Goal: Transaction & Acquisition: Purchase product/service

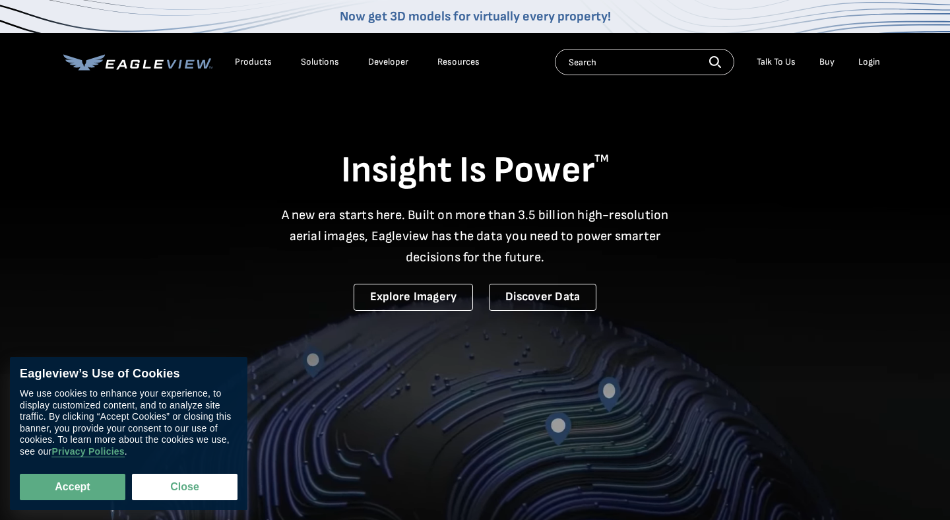
click at [868, 68] on li "Login" at bounding box center [869, 62] width 35 height 20
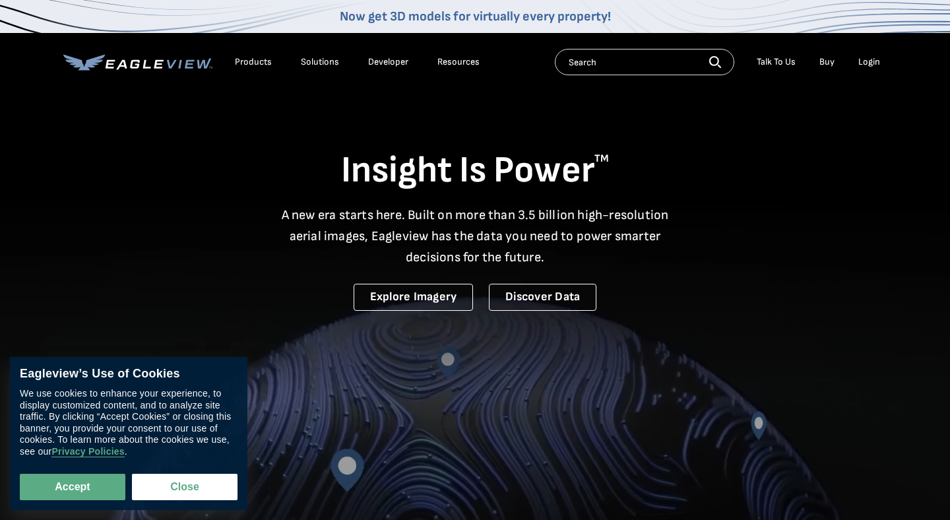
click at [868, 63] on div "Login" at bounding box center [869, 62] width 22 height 12
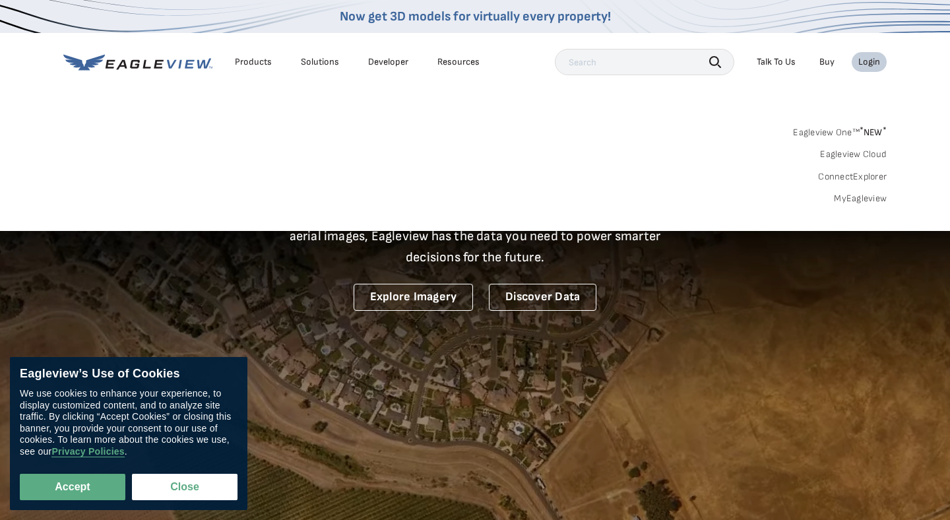
click at [868, 64] on div "Login" at bounding box center [869, 62] width 22 height 12
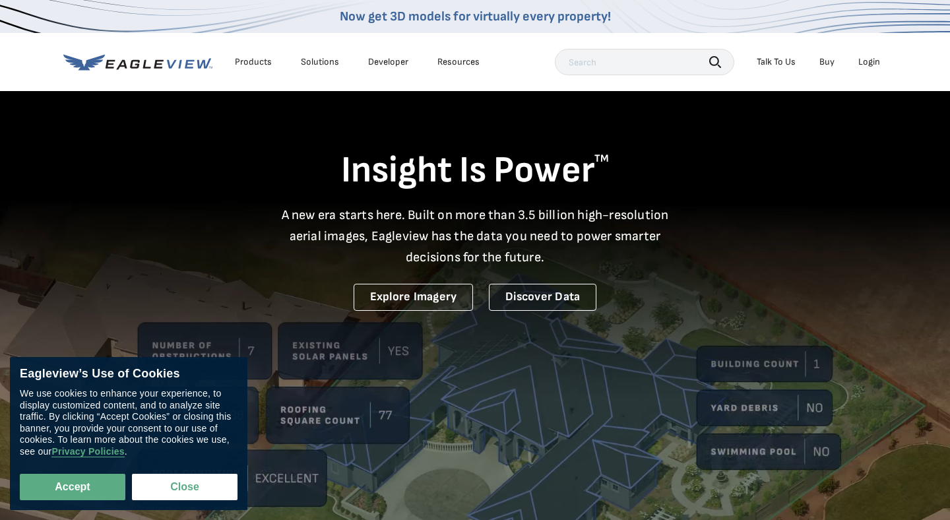
click at [868, 64] on div "Login" at bounding box center [869, 62] width 22 height 12
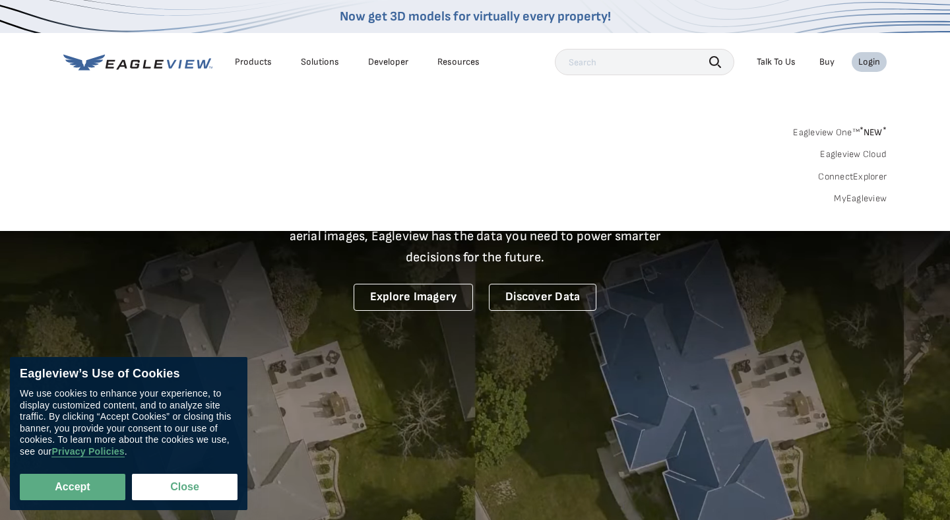
click at [859, 198] on link "MyEagleview" at bounding box center [860, 199] width 53 height 12
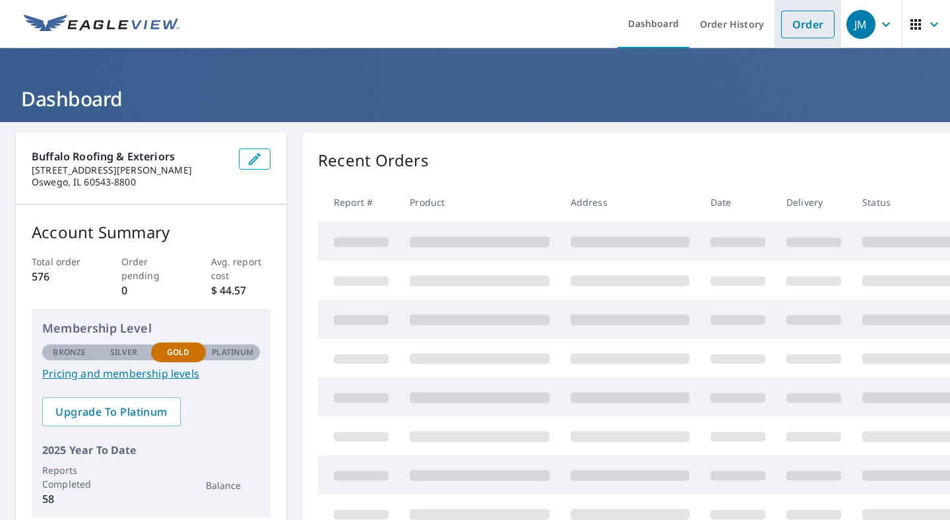
click at [816, 16] on link "Order" at bounding box center [807, 25] width 53 height 28
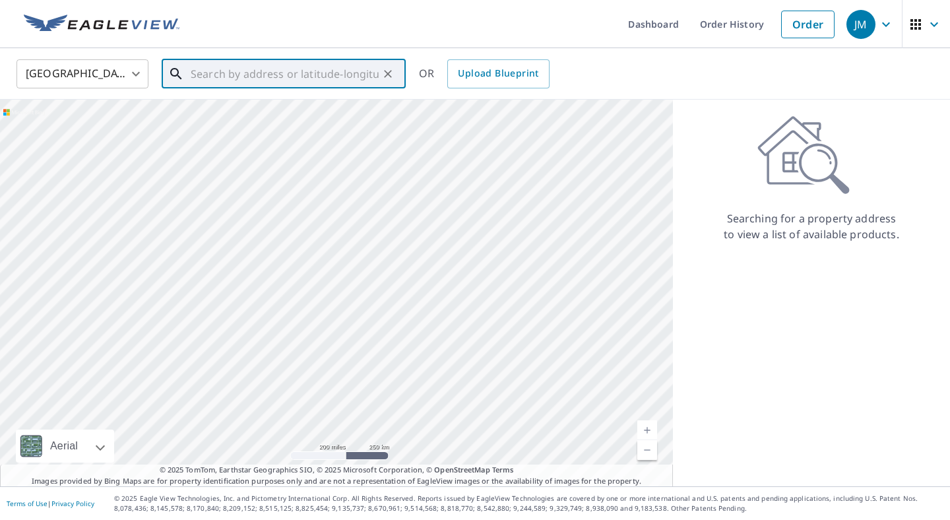
click at [340, 69] on input "text" at bounding box center [285, 73] width 188 height 37
paste input "8112 Kearney Road Downers Grove, Illinois 60516"
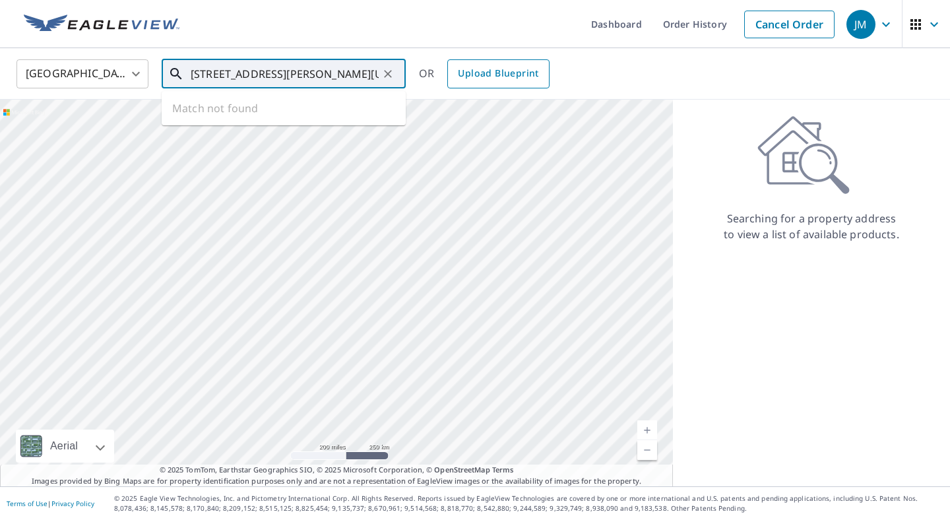
scroll to position [0, 61]
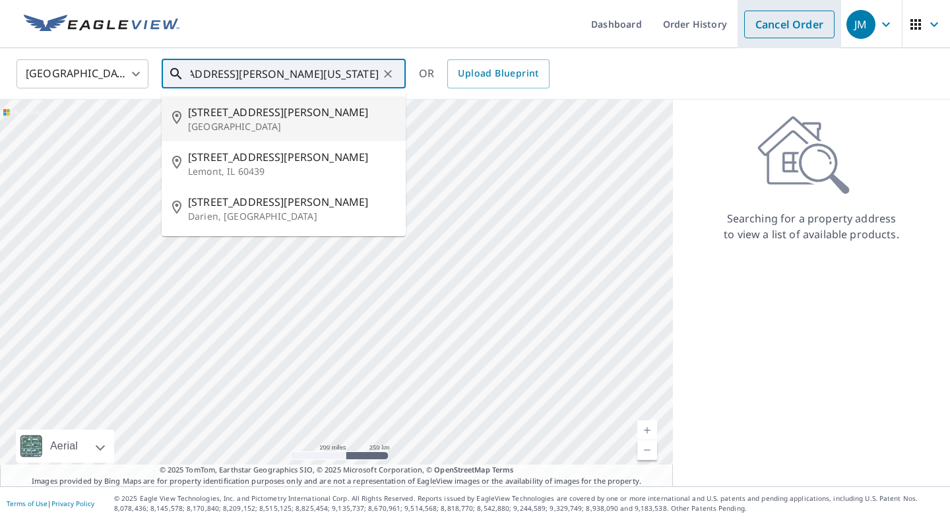
type input "8112 Kearney Road Downers Grove, Illinois 60516"
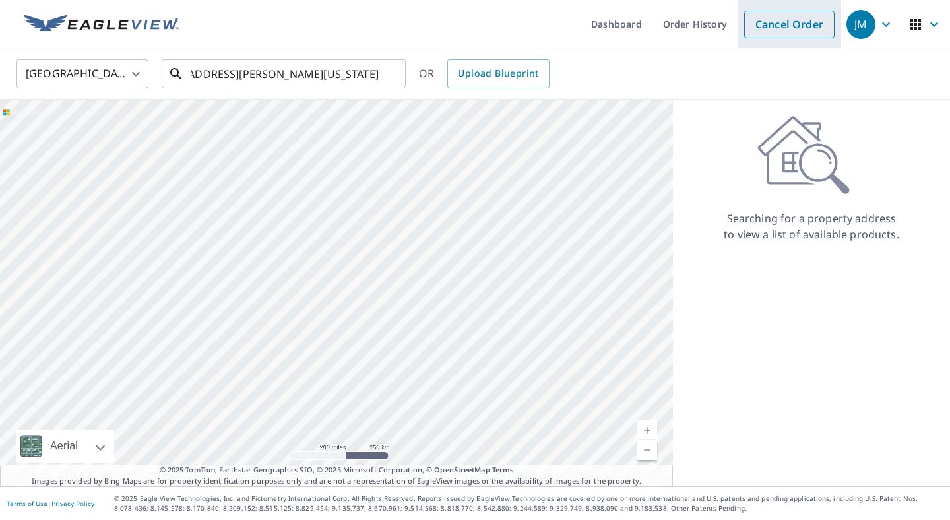
scroll to position [0, 0]
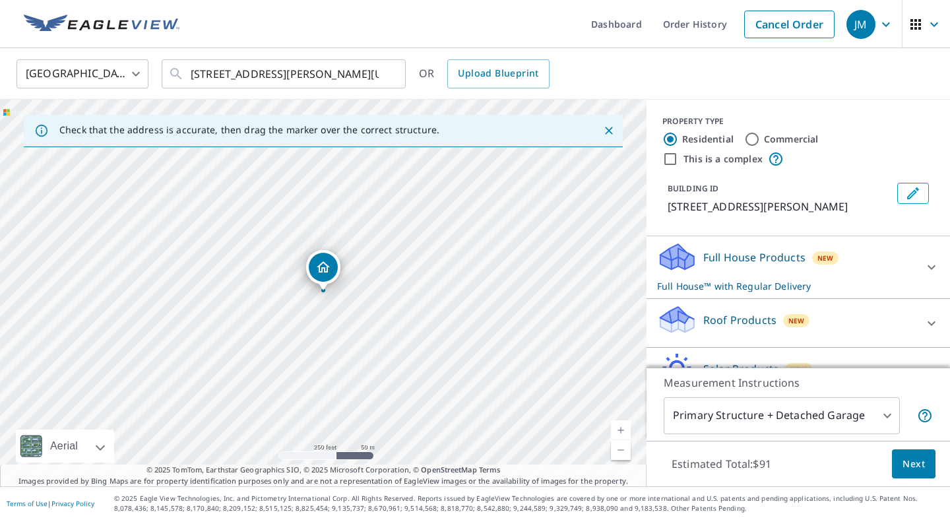
click at [938, 262] on icon at bounding box center [932, 267] width 16 height 16
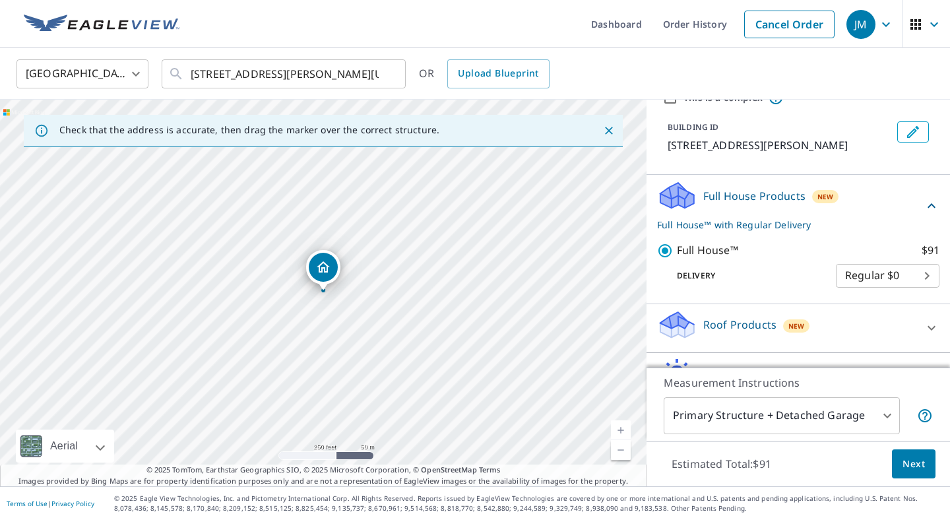
scroll to position [90, 0]
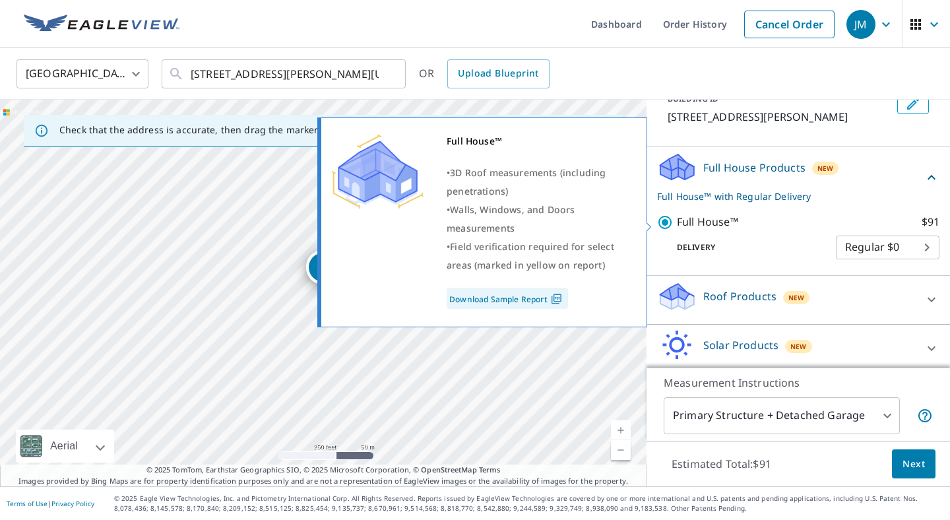
click at [671, 217] on input "Full House™ $91" at bounding box center [667, 222] width 20 height 16
checkbox input "false"
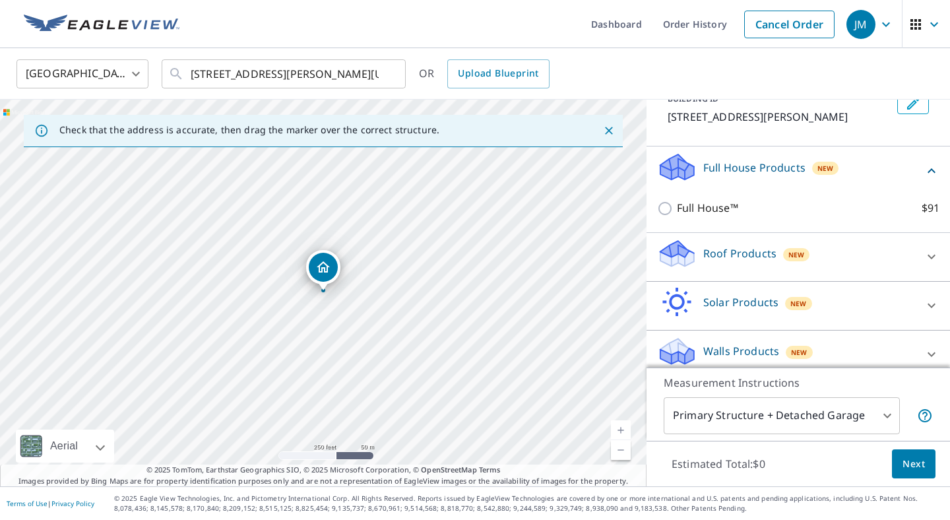
click at [741, 256] on p "Roof Products" at bounding box center [739, 253] width 73 height 16
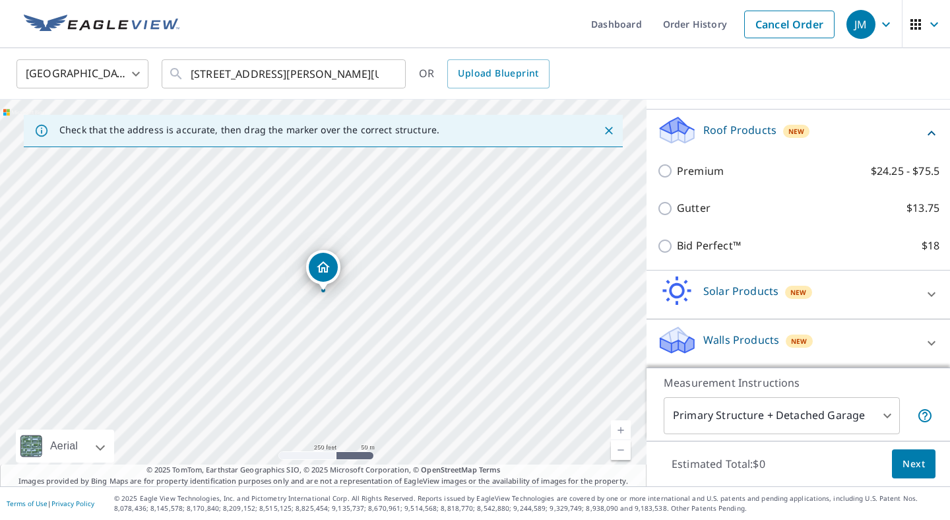
scroll to position [215, 0]
click at [914, 466] on span "Next" at bounding box center [914, 464] width 22 height 16
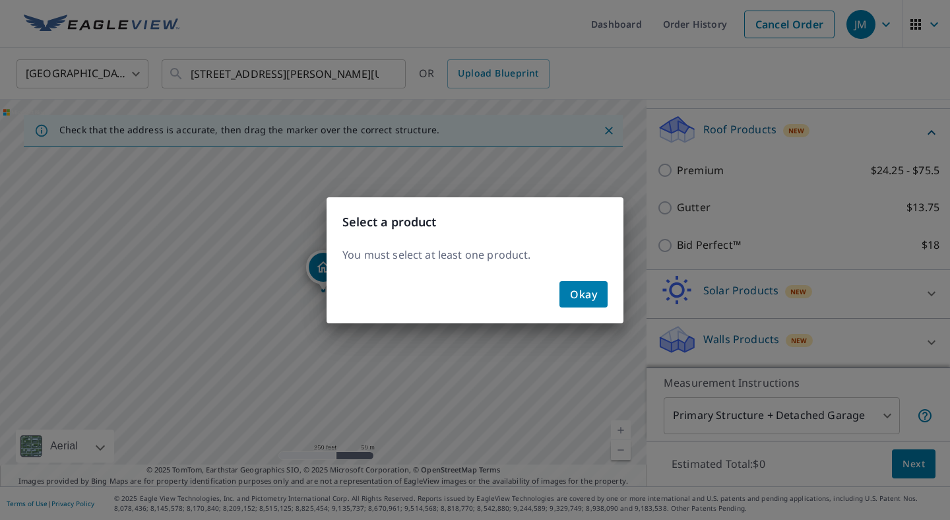
click at [669, 174] on div "Select a product You must select at least one product. Okay" at bounding box center [475, 260] width 950 height 520
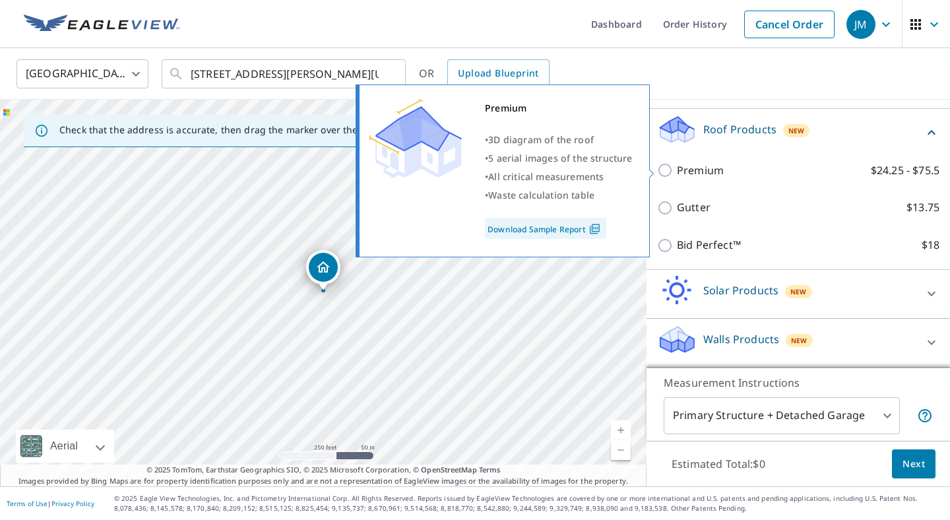
click at [669, 174] on input "Premium $24.25 - $75.5" at bounding box center [667, 170] width 20 height 16
checkbox input "true"
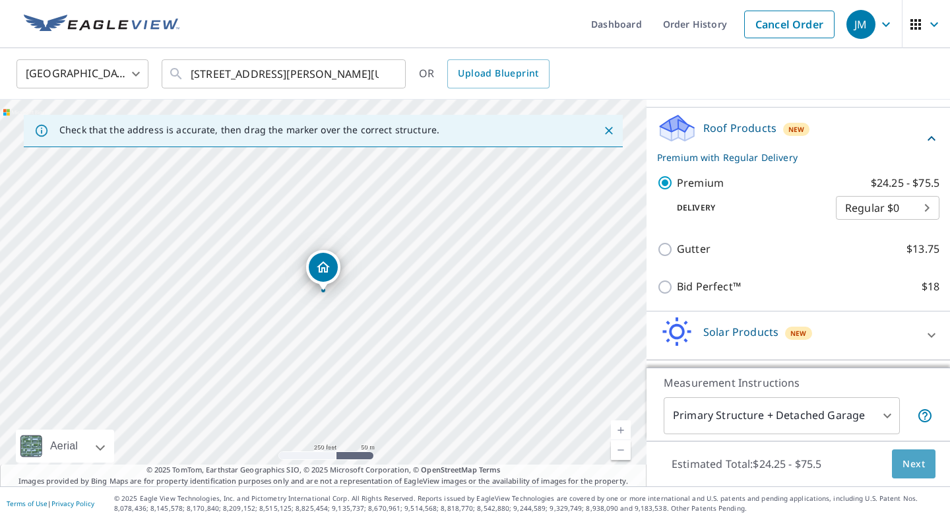
click at [914, 463] on span "Next" at bounding box center [914, 464] width 22 height 16
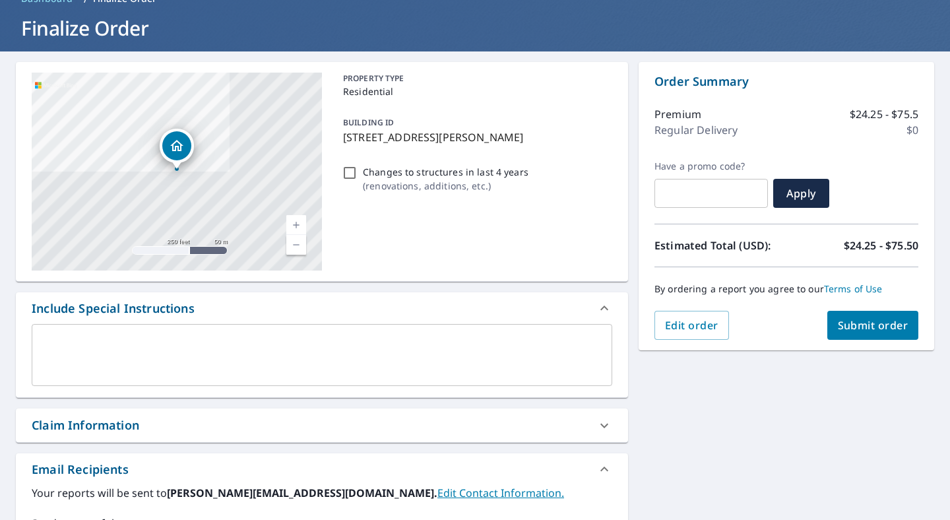
scroll to position [94, 0]
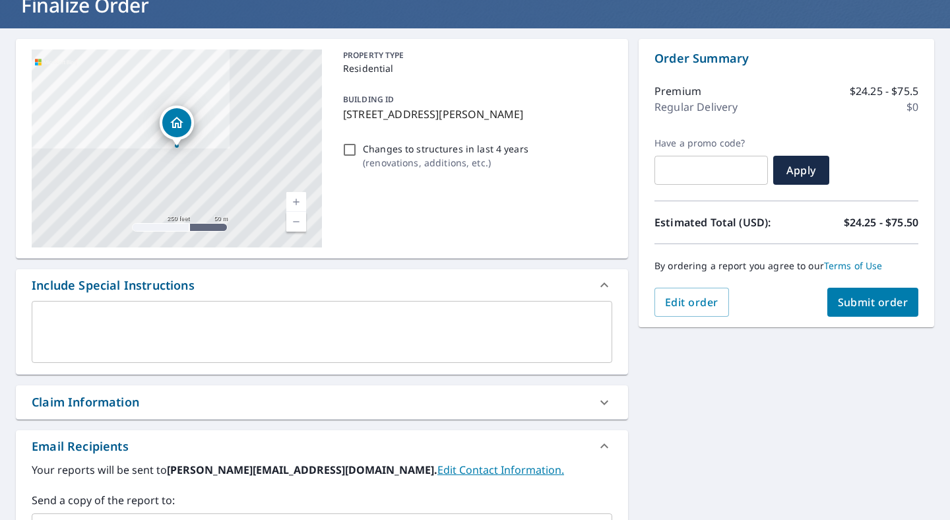
click at [105, 397] on div "Claim Information" at bounding box center [86, 402] width 108 height 18
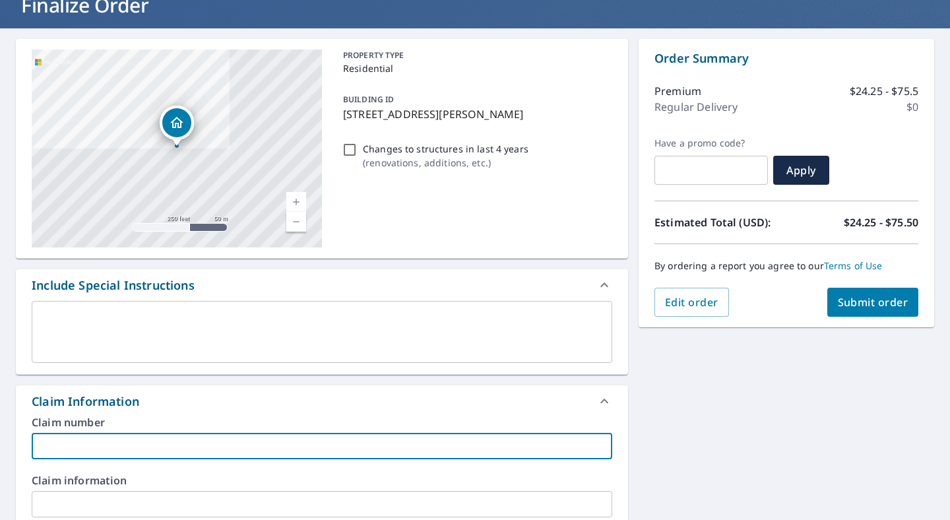
click at [135, 441] on input "text" at bounding box center [322, 446] width 581 height 26
paste input "Karen Pauley"
type input "Karen Pauley"
click at [903, 304] on span "Submit order" at bounding box center [873, 302] width 71 height 15
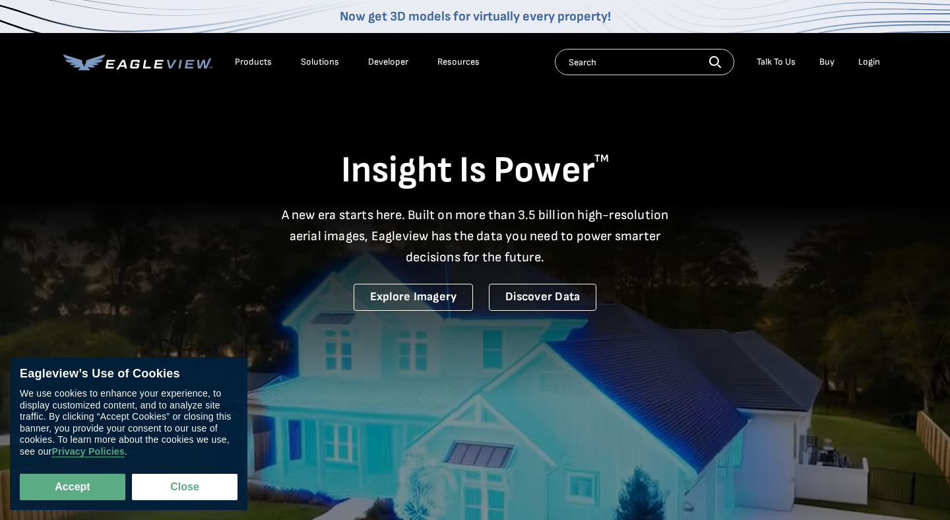
click at [872, 64] on div "Login" at bounding box center [869, 62] width 22 height 12
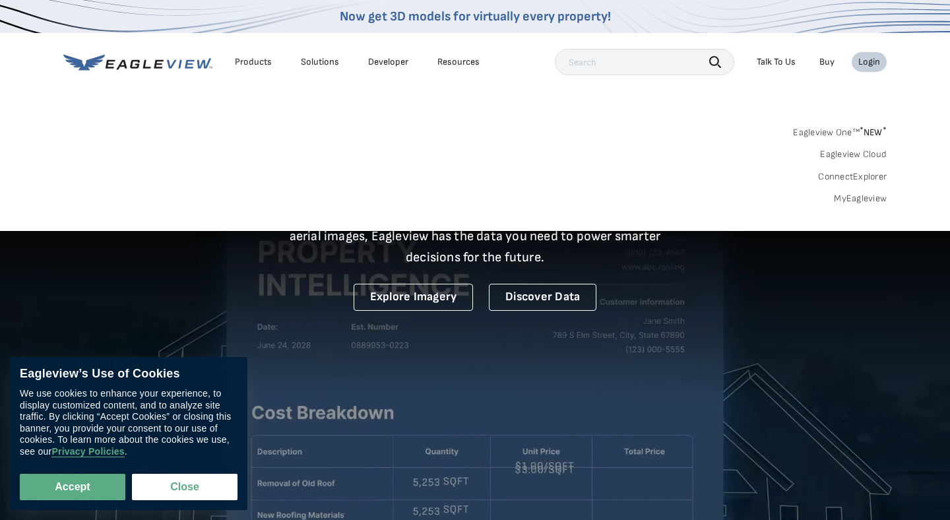
click at [871, 63] on div "Login" at bounding box center [869, 62] width 22 height 12
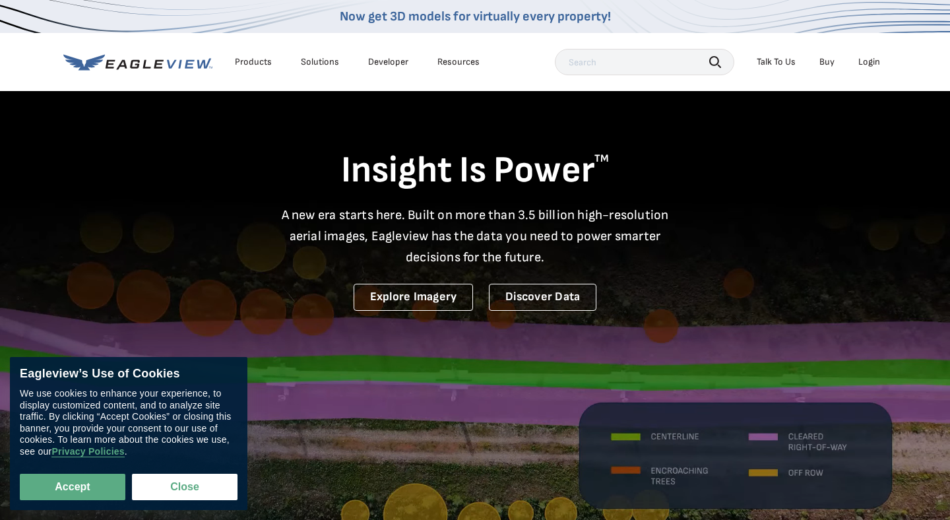
click at [871, 63] on div "Login" at bounding box center [869, 62] width 22 height 12
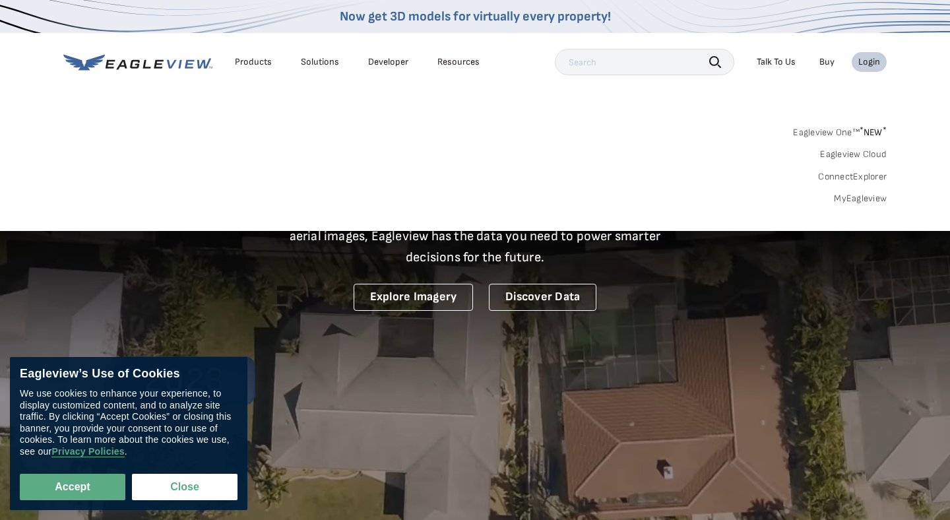
click at [853, 198] on link "MyEagleview" at bounding box center [860, 199] width 53 height 12
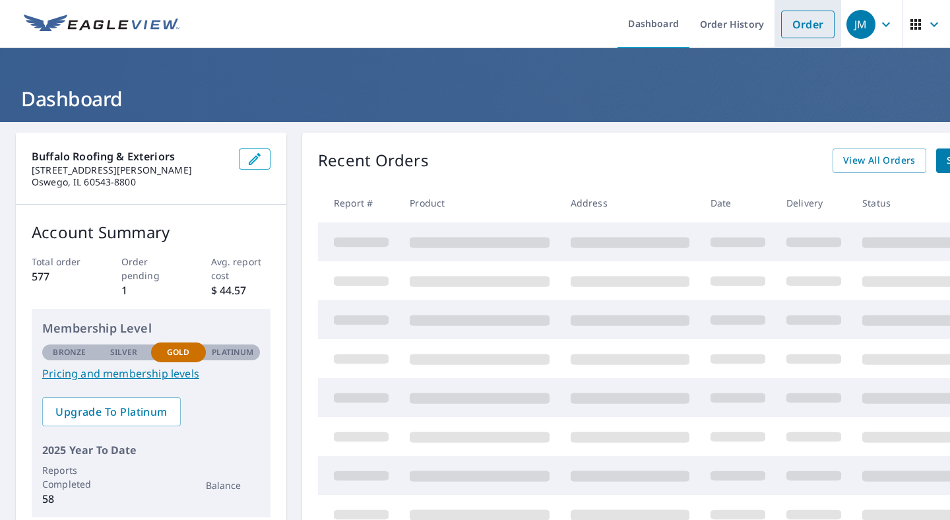
click at [791, 24] on link "Order" at bounding box center [807, 25] width 53 height 28
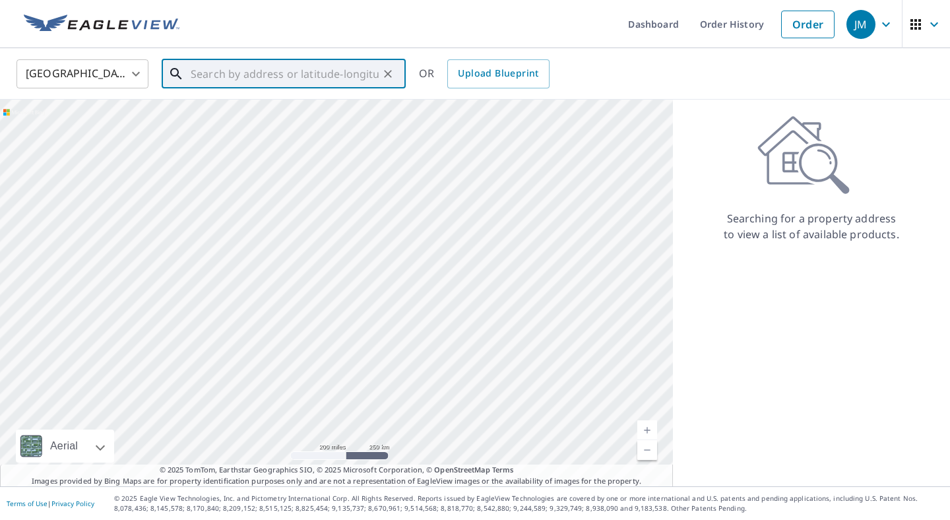
click at [231, 70] on input "text" at bounding box center [285, 73] width 188 height 37
paste input "129 Wilshire Drive Wheeling, Illinois 60090"
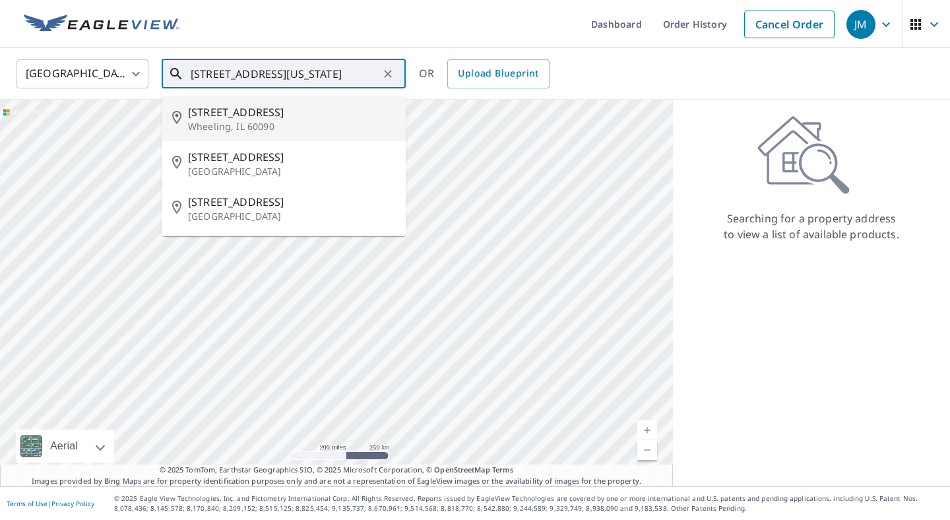
type input "129 Wilshire Drive Wheeling, Illinois 60090"
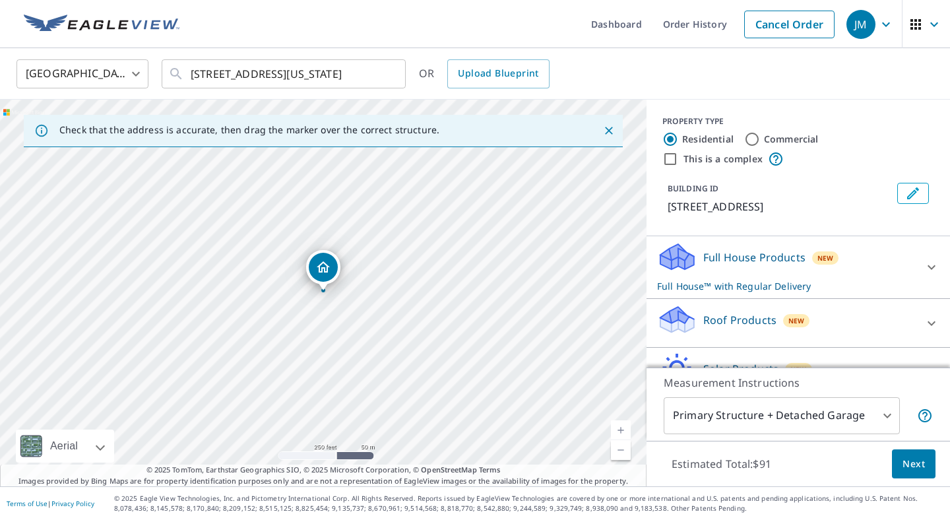
click at [758, 255] on p "Full House Products" at bounding box center [754, 257] width 102 height 16
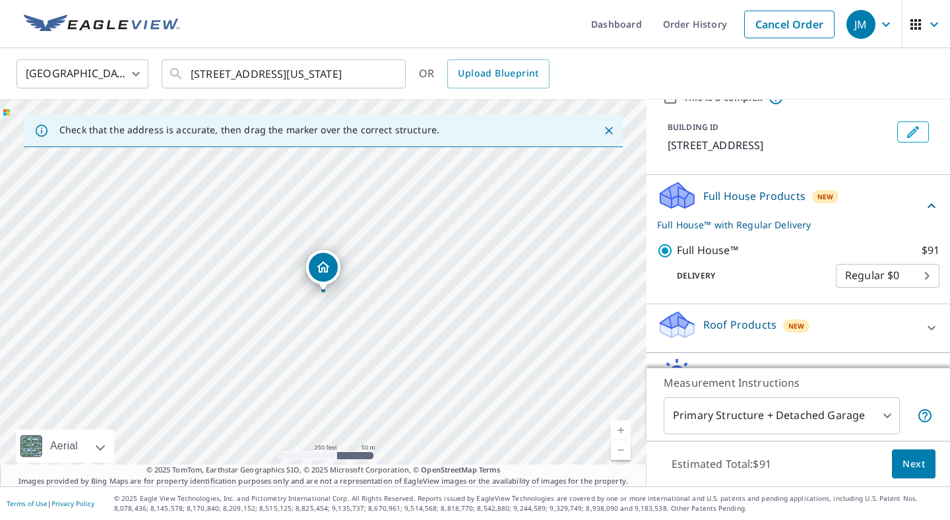
scroll to position [62, 0]
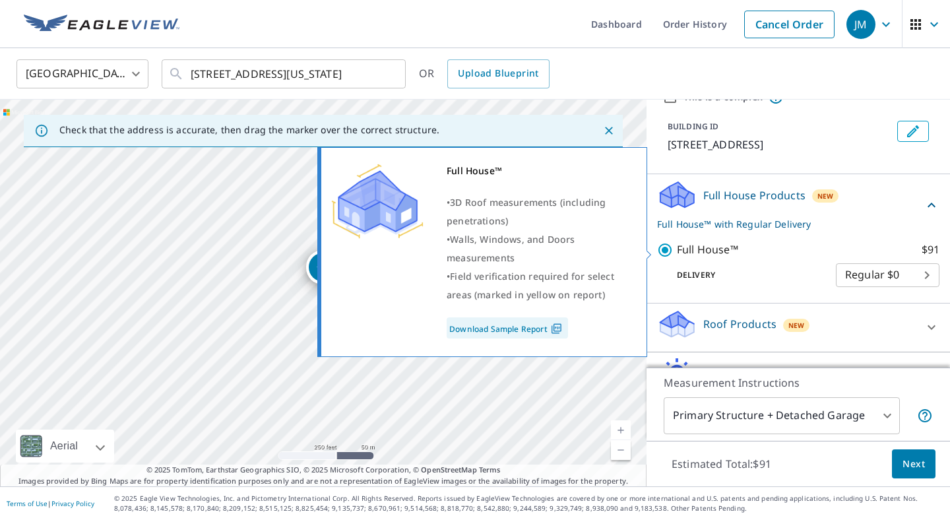
click at [691, 255] on p "Full House™" at bounding box center [707, 250] width 61 height 16
click at [677, 255] on input "Full House™ $91" at bounding box center [667, 250] width 20 height 16
checkbox input "false"
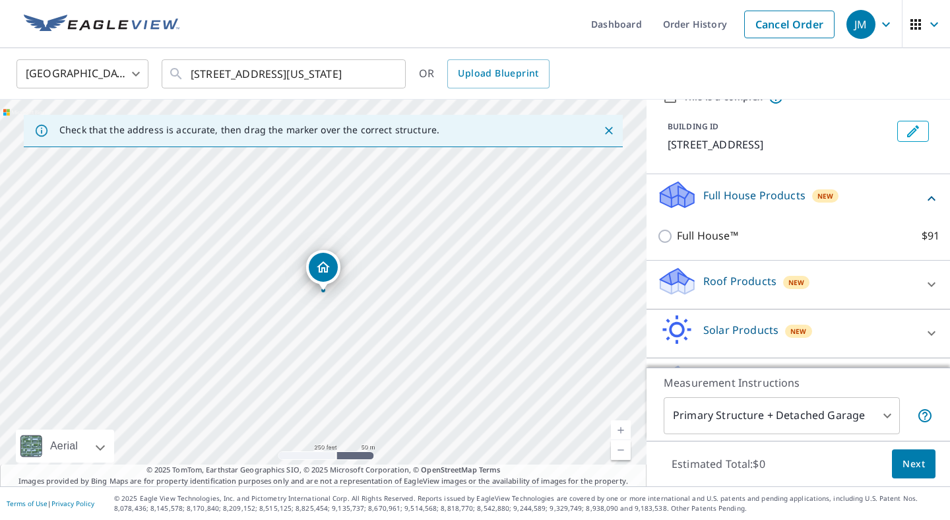
click at [716, 280] on p "Roof Products" at bounding box center [739, 281] width 73 height 16
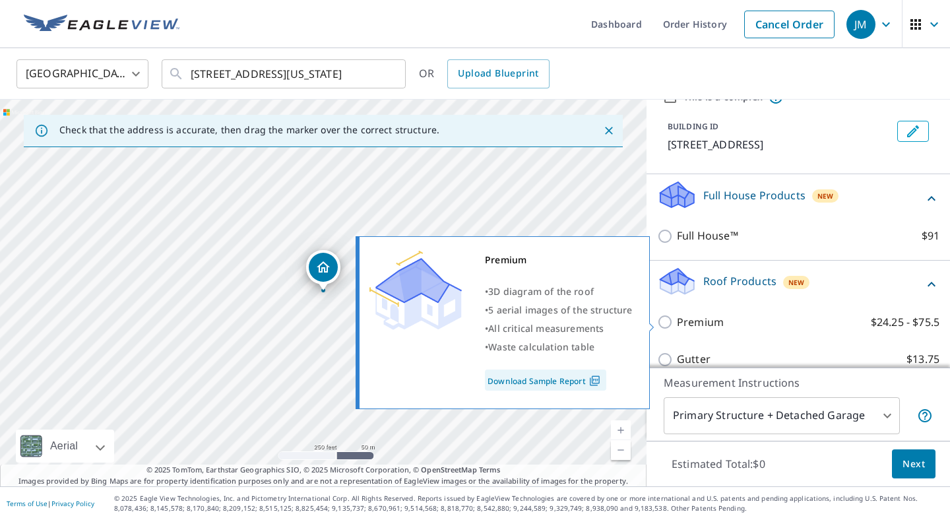
click at [659, 318] on input "Premium $24.25 - $75.5" at bounding box center [667, 322] width 20 height 16
checkbox input "true"
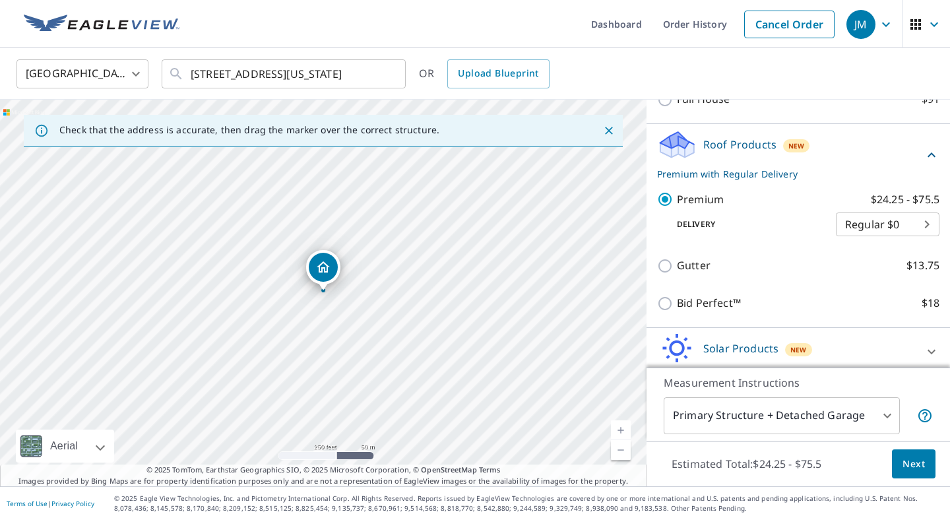
scroll to position [201, 0]
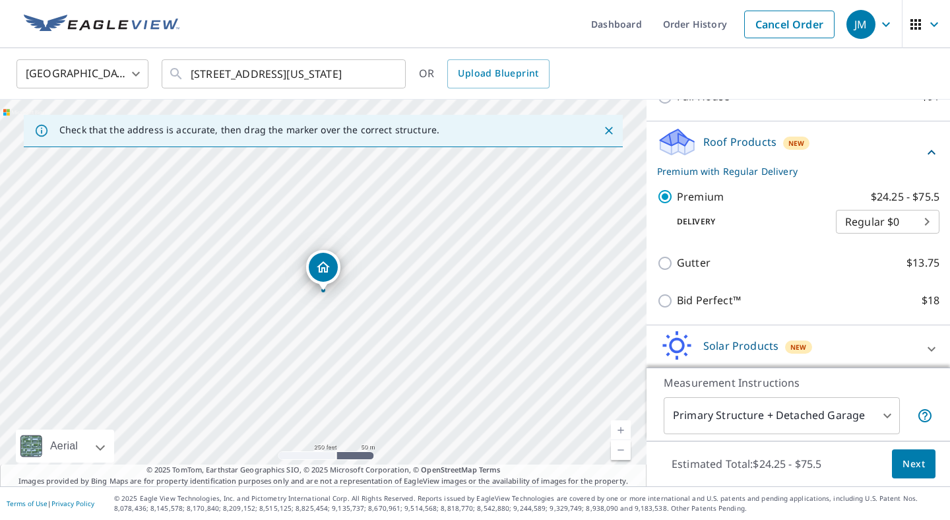
click at [917, 466] on span "Next" at bounding box center [914, 464] width 22 height 16
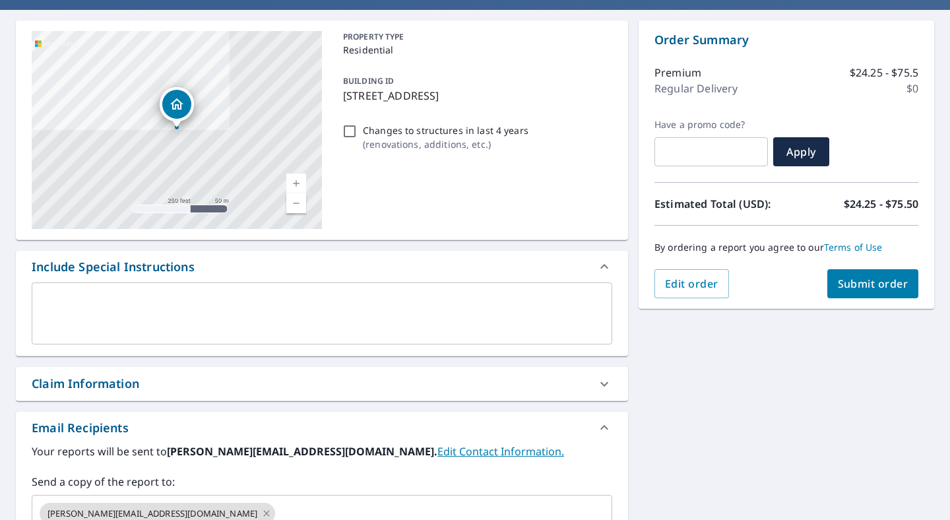
scroll to position [125, 0]
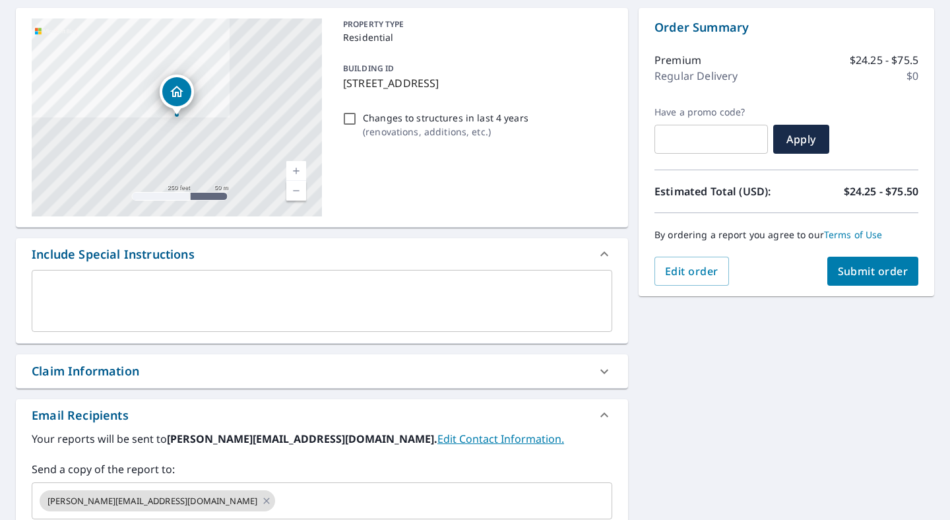
click at [69, 368] on div "Claim Information" at bounding box center [86, 371] width 108 height 18
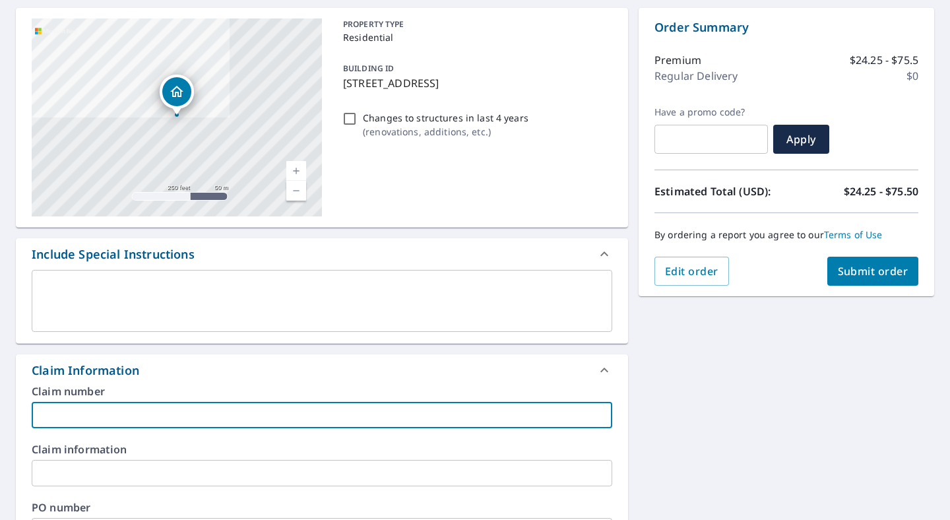
click at [169, 415] on input "text" at bounding box center [322, 415] width 581 height 26
paste input "Mary A. Swanson"
type input "Mary A. Swanson"
click at [862, 269] on span "Submit order" at bounding box center [873, 271] width 71 height 15
